Goal: Information Seeking & Learning: Learn about a topic

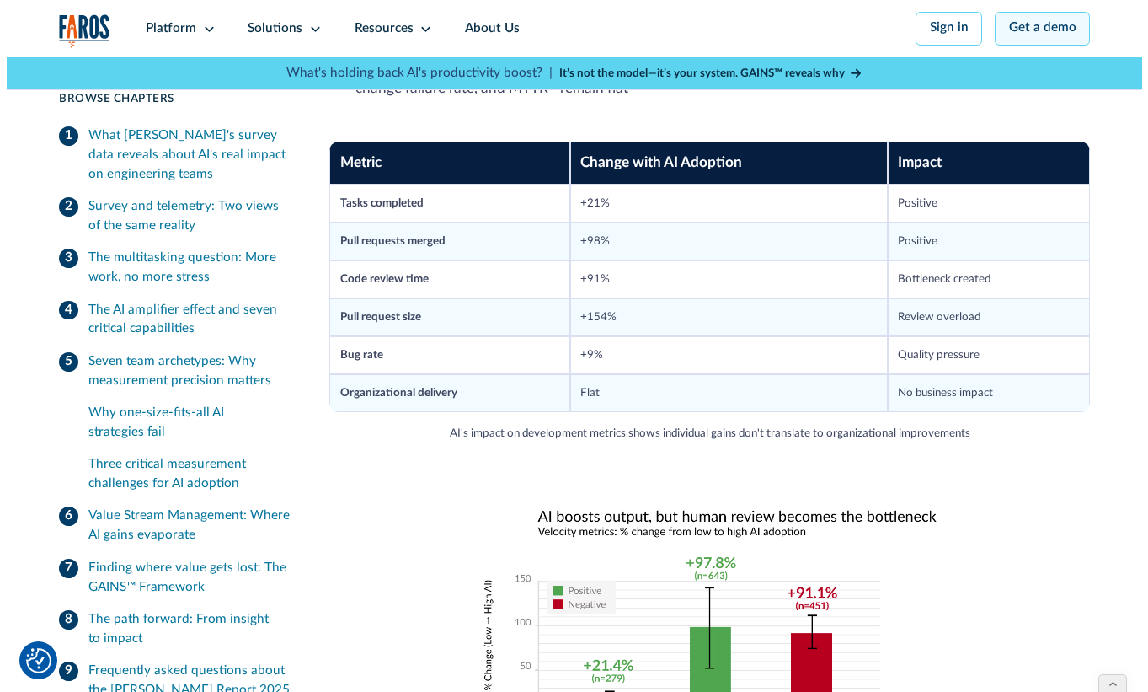
scroll to position [1712, 0]
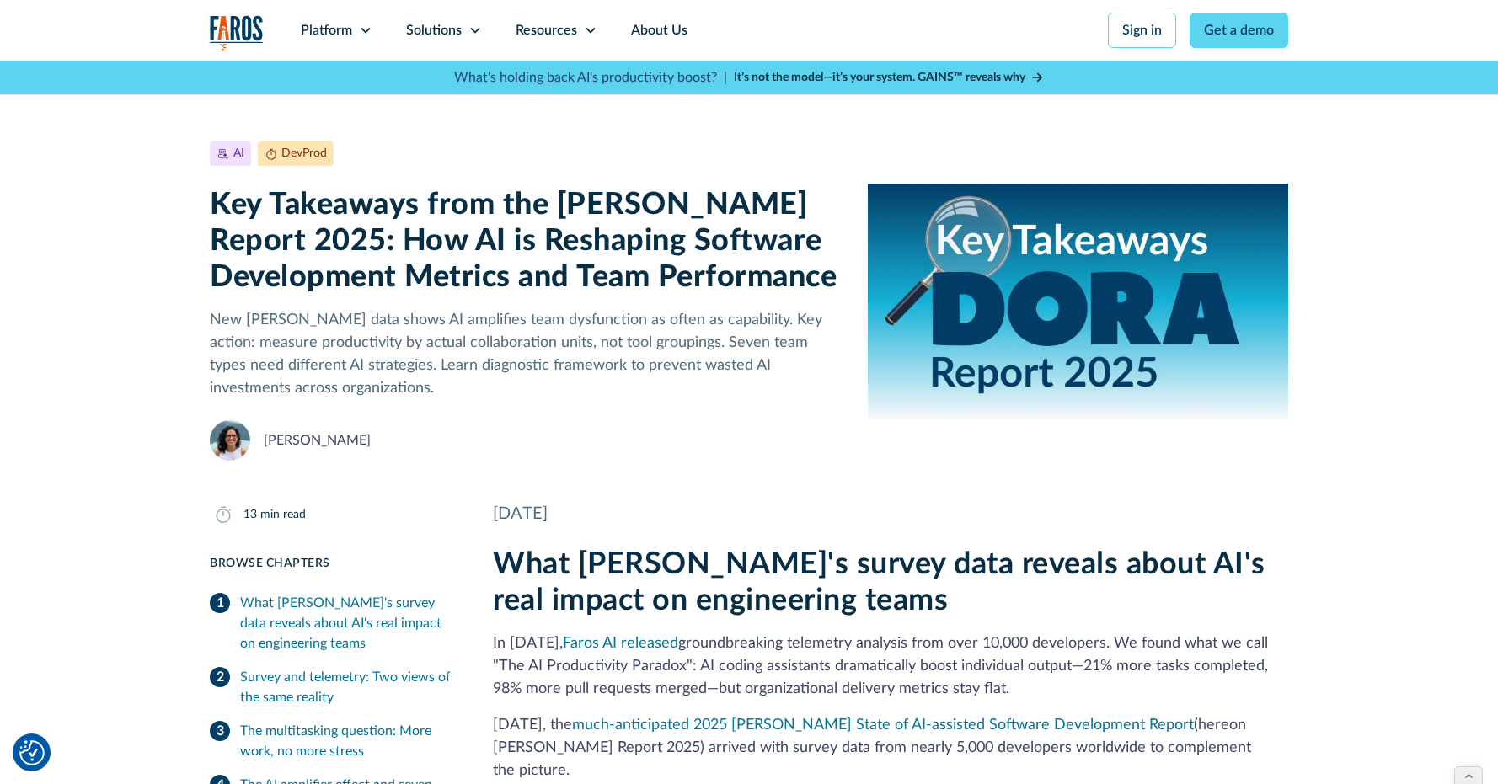
drag, startPoint x: 1281, startPoint y: 687, endPoint x: 473, endPoint y: 528, distance: 824.2
copy div "Lore IPSU'd sitame cons adipisc elits DO'e temp incidi ut laboreetdol magna Al …"
